Goal: Task Accomplishment & Management: Manage account settings

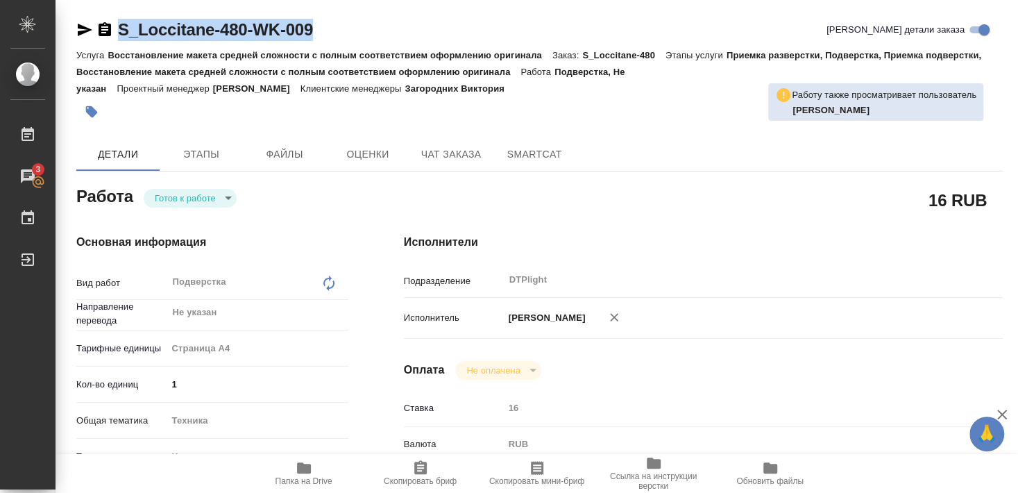
drag, startPoint x: 117, startPoint y: 43, endPoint x: 323, endPoint y: 42, distance: 205.5
click at [323, 42] on div "S_Loccitane-480-WK-009 [PERSON_NAME] детали заказа" at bounding box center [539, 33] width 927 height 28
click at [616, 371] on div "Оплата Не оплачена notPayed" at bounding box center [703, 370] width 599 height 19
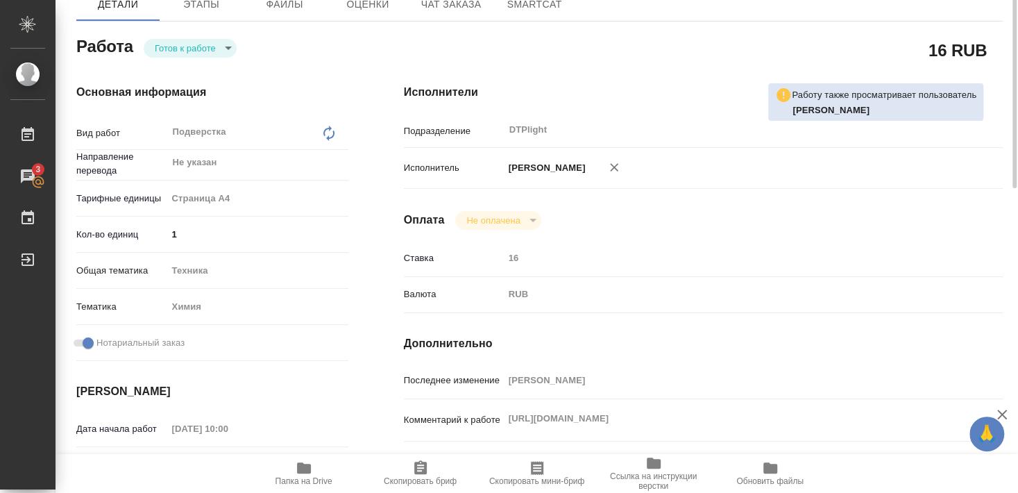
scroll to position [225, 0]
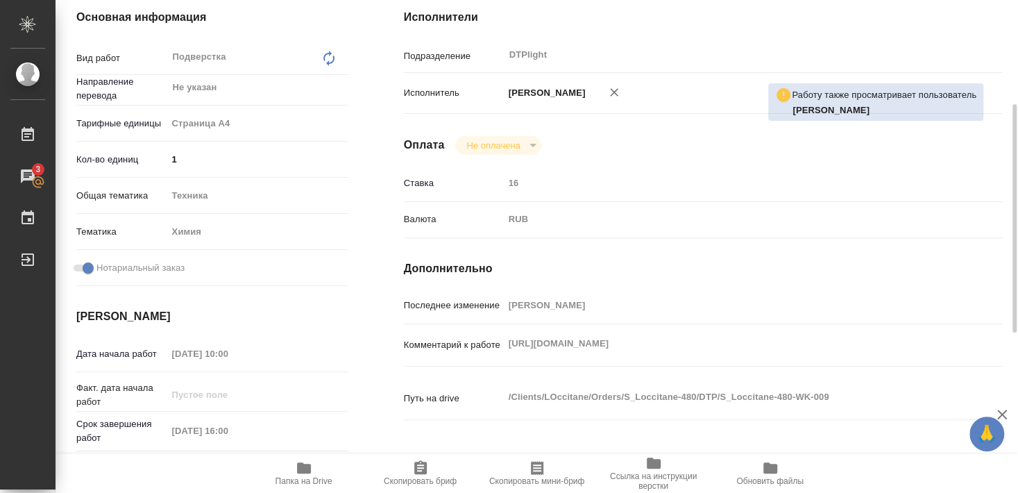
click at [303, 478] on span "Папка на Drive" at bounding box center [304, 481] width 57 height 10
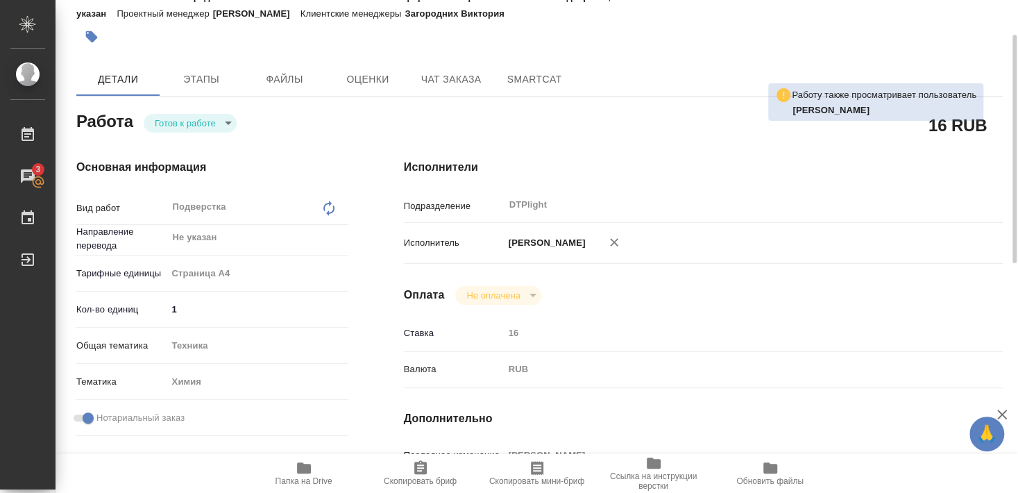
scroll to position [0, 0]
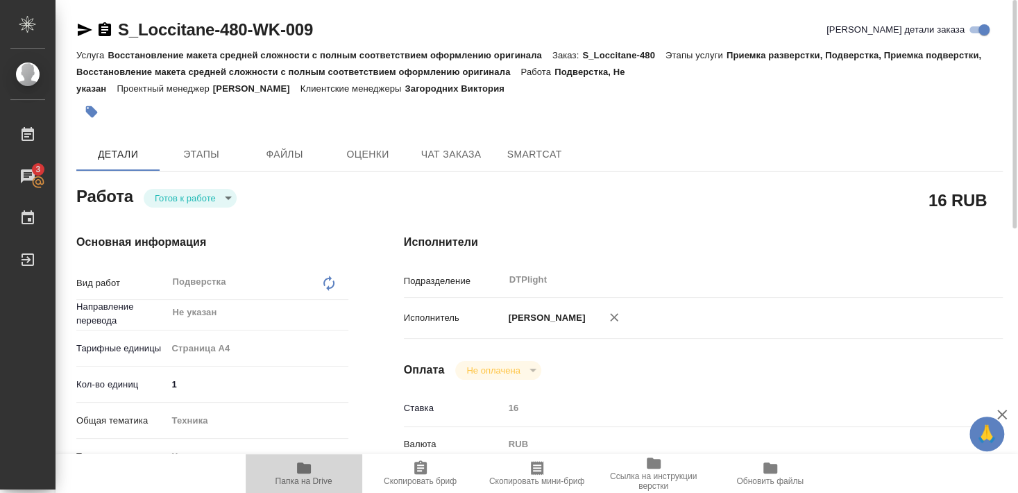
click at [298, 479] on span "Папка на Drive" at bounding box center [304, 481] width 57 height 10
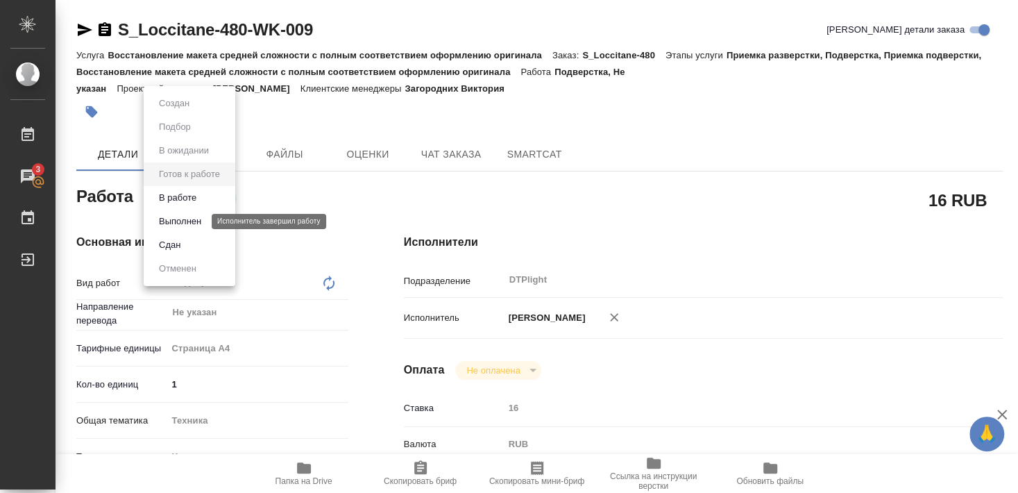
click at [180, 225] on button "Выполнен" at bounding box center [180, 221] width 51 height 15
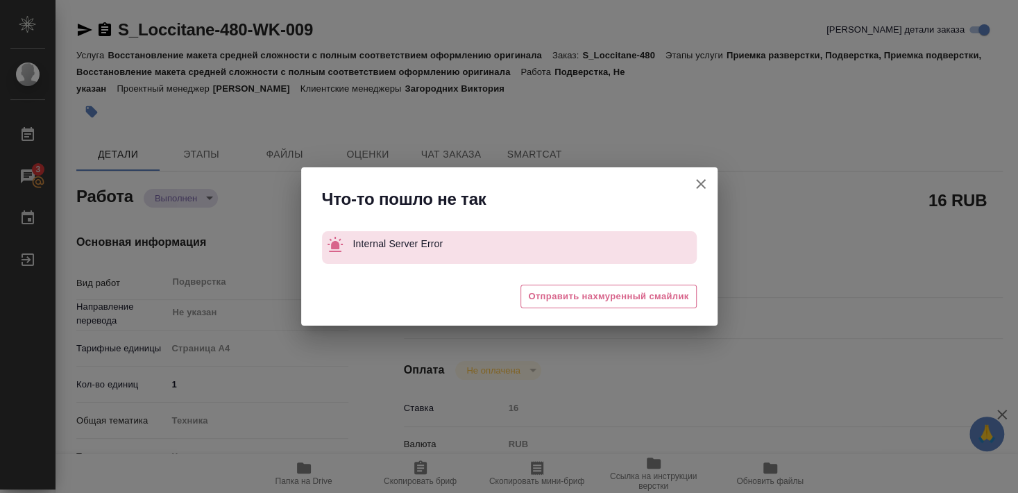
type textarea "x"
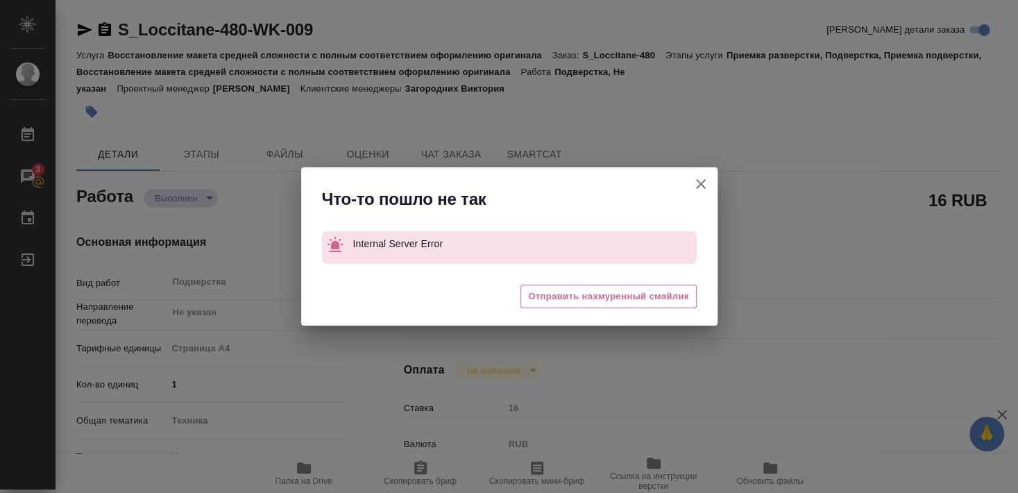
type textarea "x"
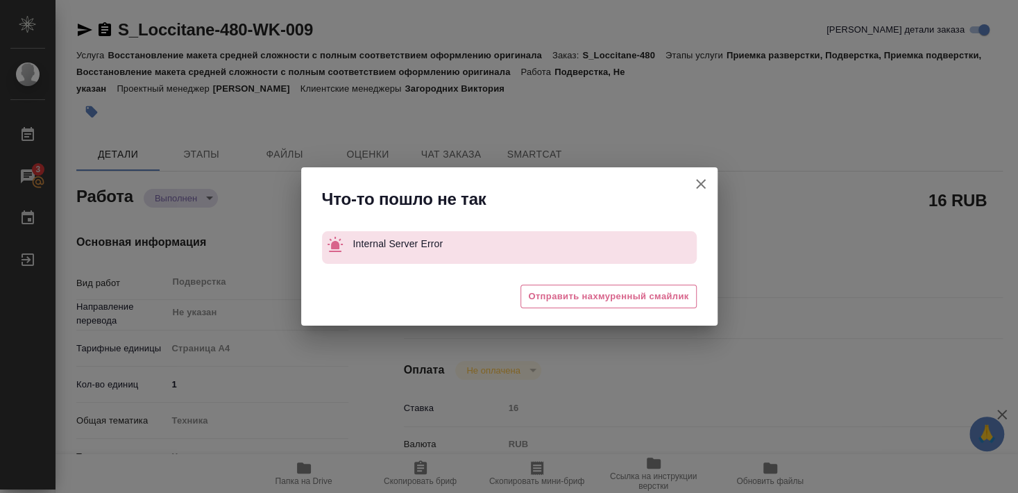
type textarea "x"
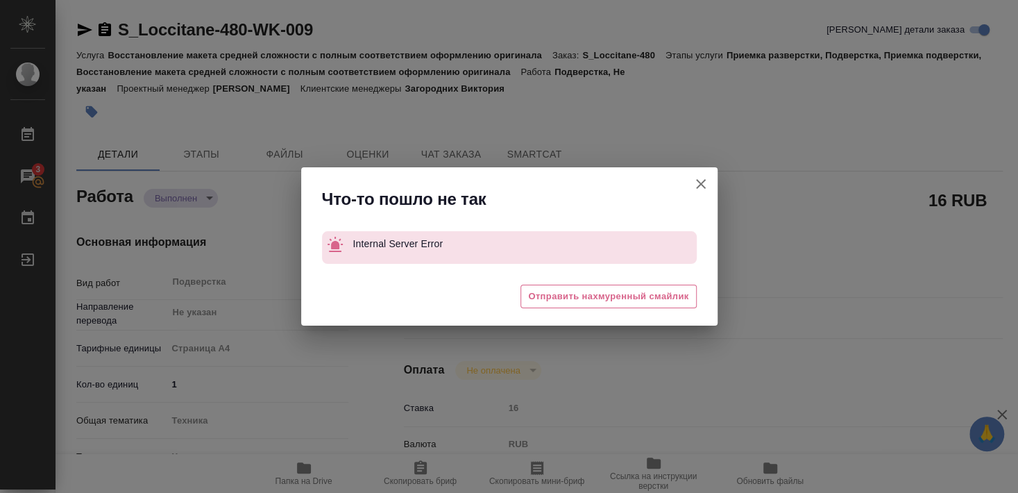
click at [696, 183] on icon "button" at bounding box center [701, 184] width 17 height 17
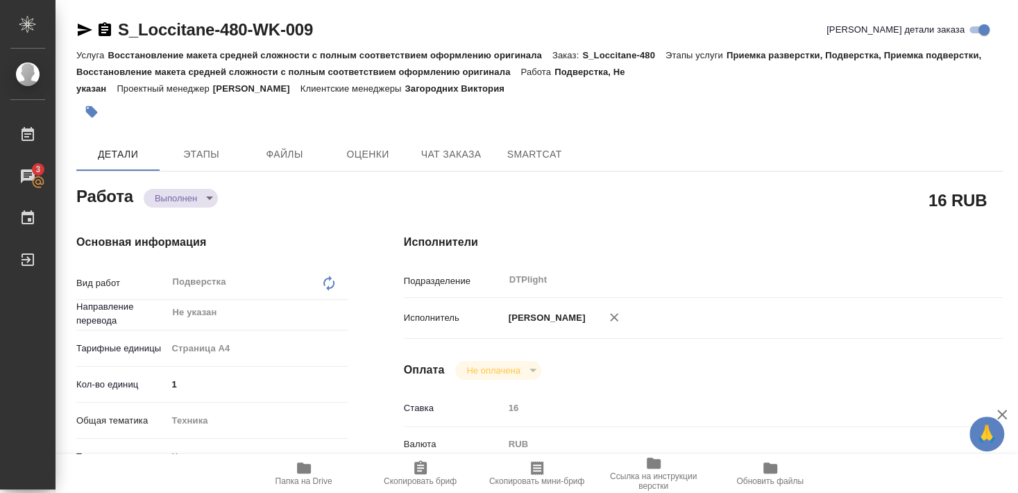
type textarea "x"
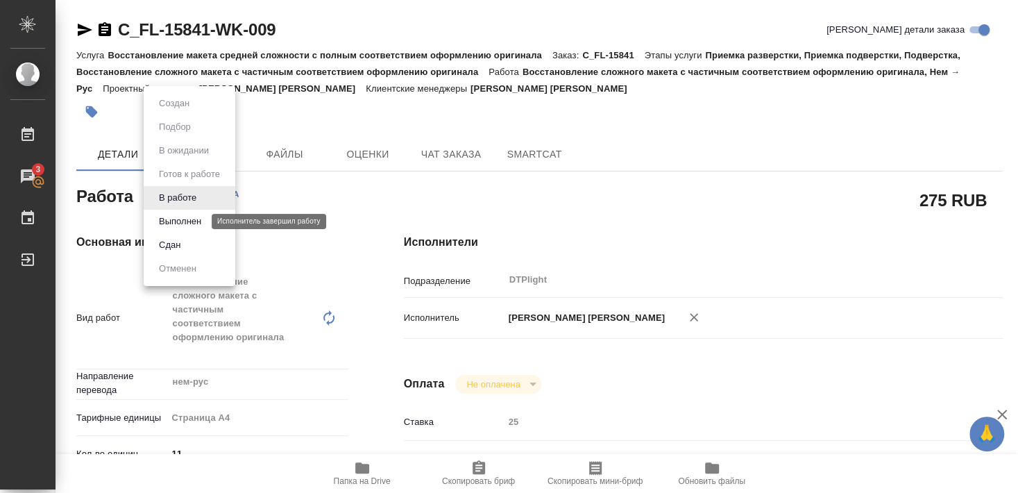
click at [180, 219] on button "Выполнен" at bounding box center [180, 221] width 51 height 15
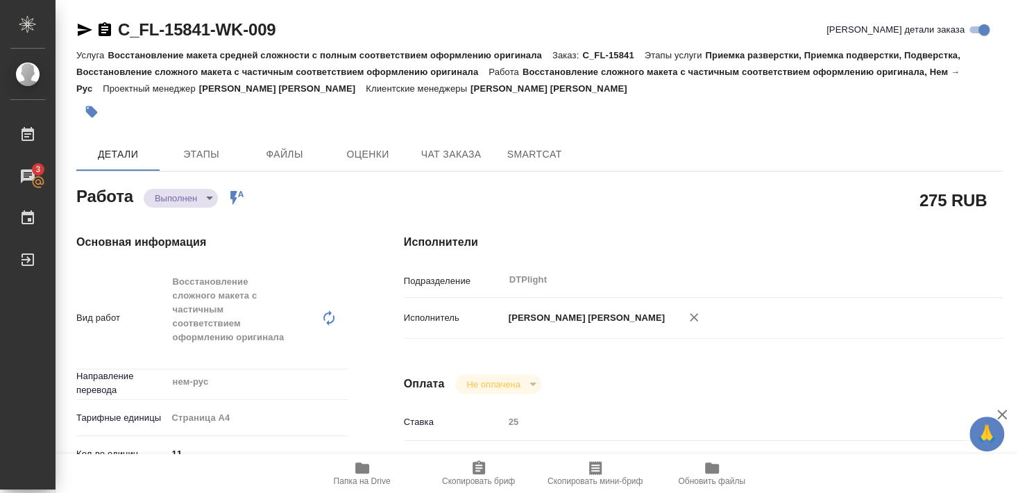
type textarea "x"
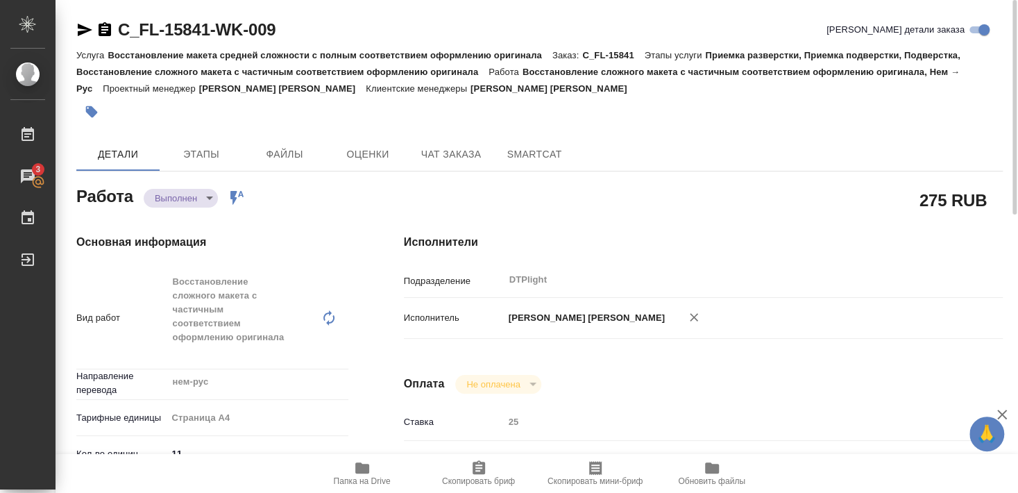
type textarea "x"
